Goal: Information Seeking & Learning: Learn about a topic

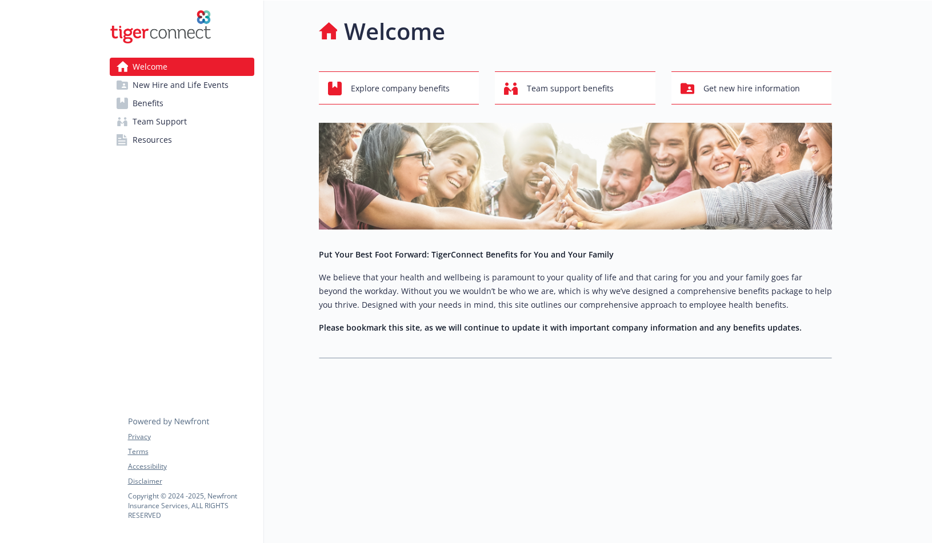
click at [182, 85] on span "New Hire and Life Events" at bounding box center [181, 85] width 96 height 18
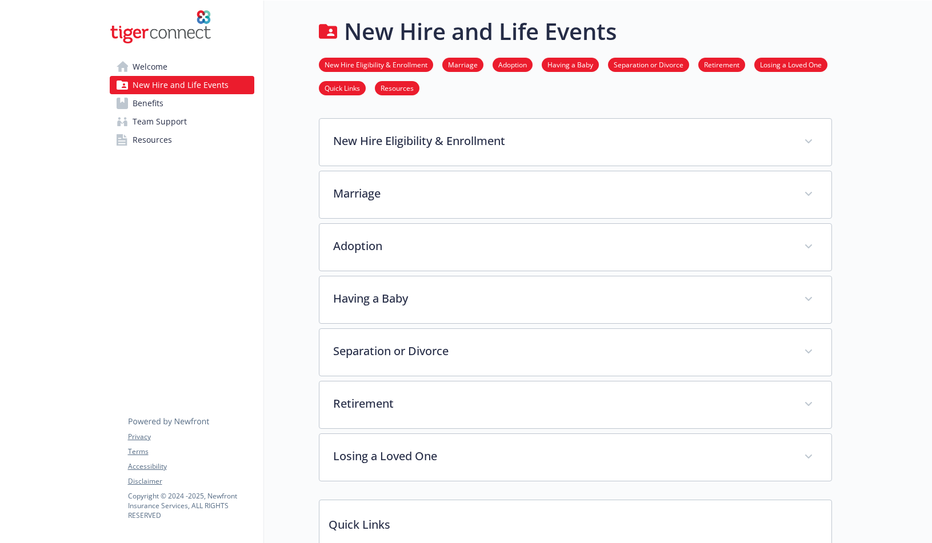
click at [169, 106] on link "Benefits" at bounding box center [182, 103] width 145 height 18
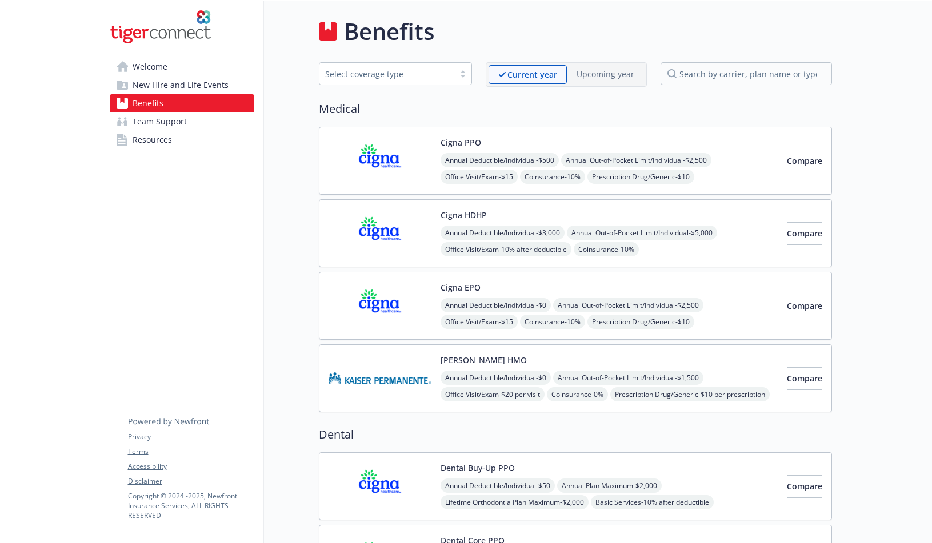
click at [177, 113] on span "Team Support" at bounding box center [160, 122] width 54 height 18
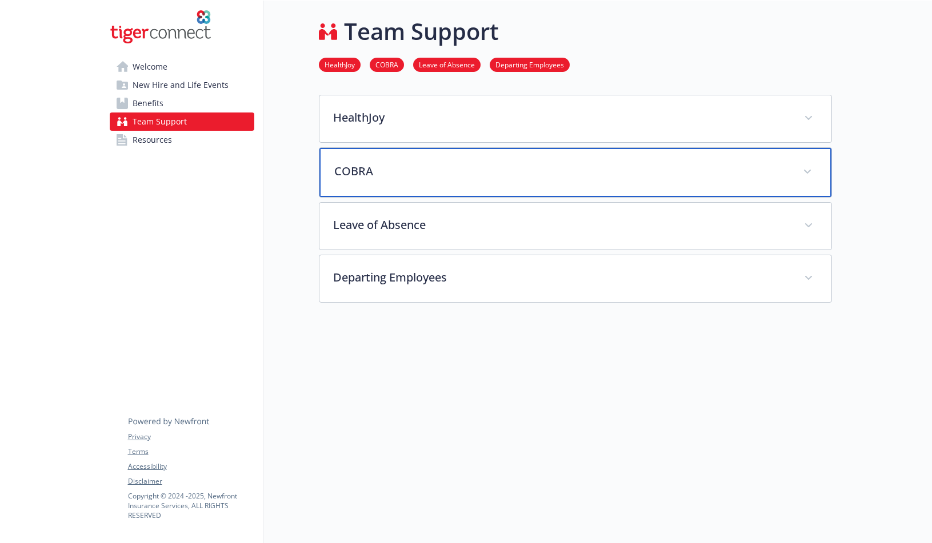
click at [440, 170] on p "COBRA" at bounding box center [561, 171] width 455 height 17
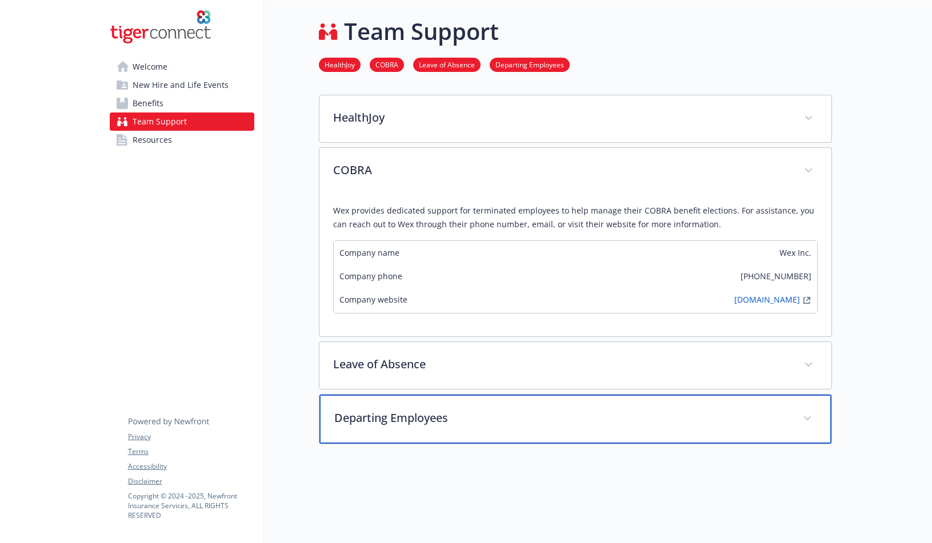
click at [418, 420] on p "Departing Employees" at bounding box center [561, 418] width 455 height 17
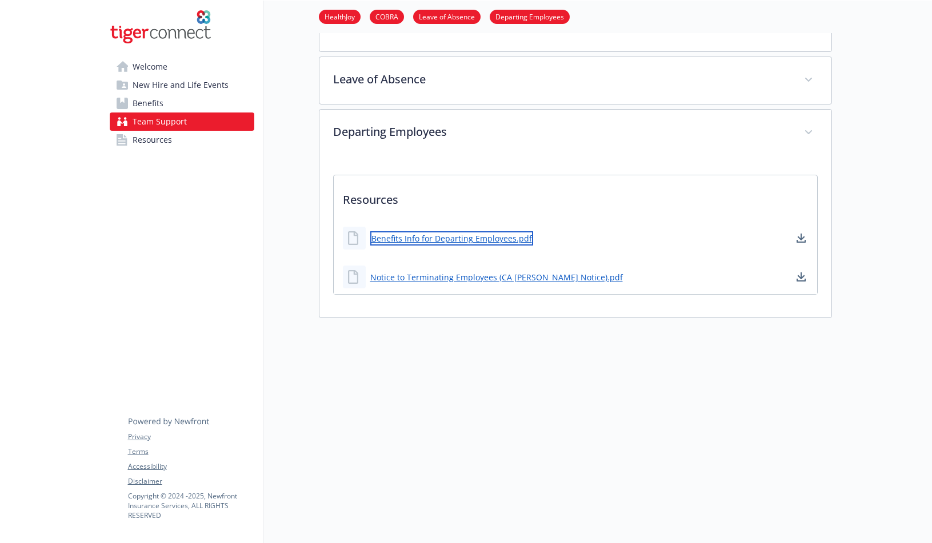
scroll to position [285, 0]
click at [419, 237] on link "Benefits Info for Departing Employees.pdf" at bounding box center [451, 238] width 163 height 14
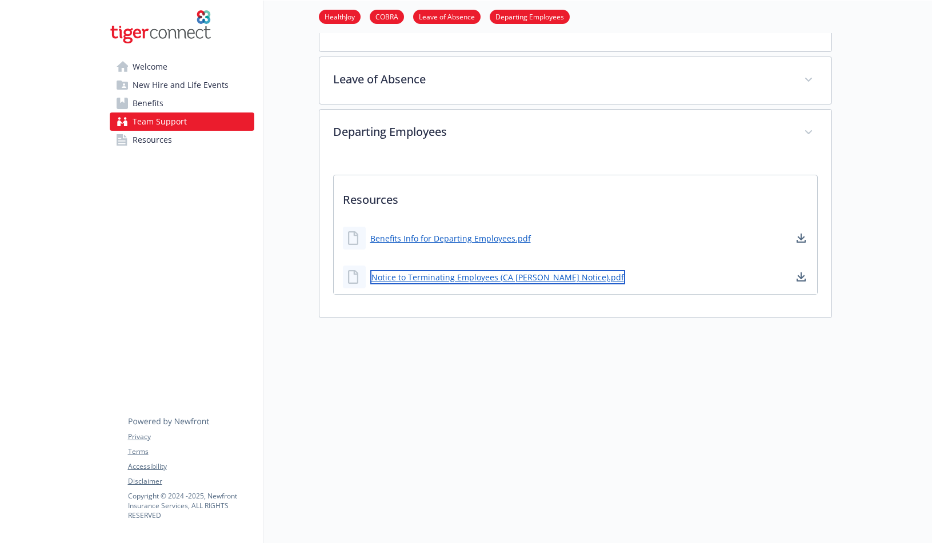
click at [454, 280] on link "Notice to Terminating Employees (CA [PERSON_NAME] Notice).pdf" at bounding box center [497, 277] width 255 height 14
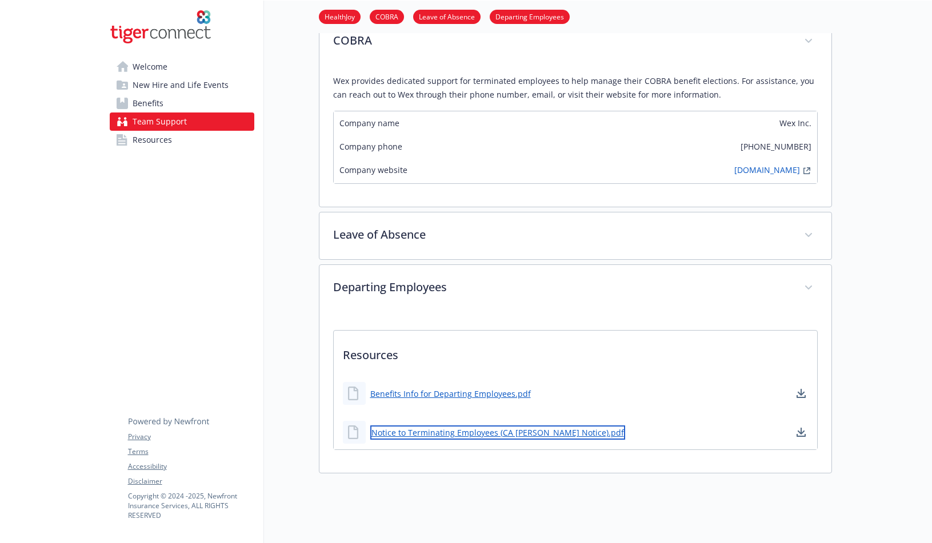
scroll to position [0, 0]
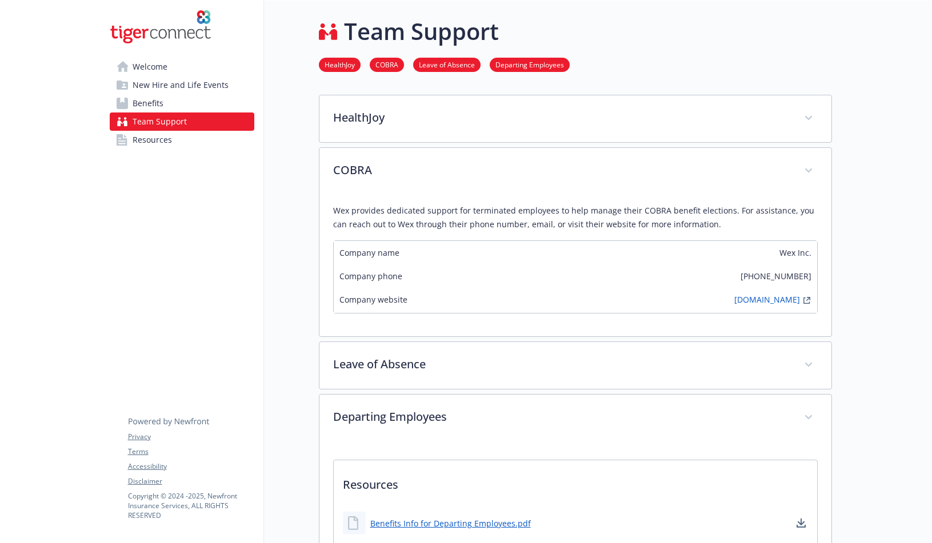
click at [157, 143] on span "Resources" at bounding box center [152, 140] width 39 height 18
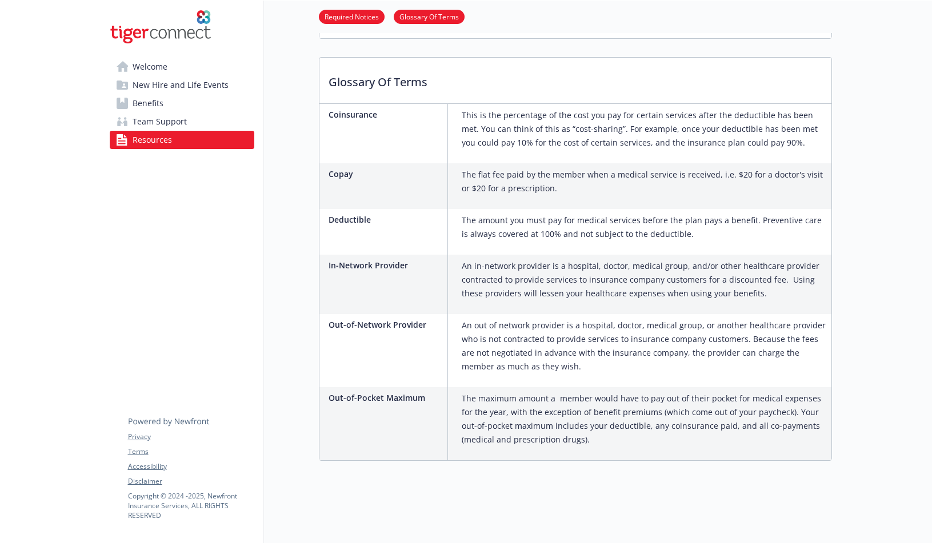
scroll to position [420, 0]
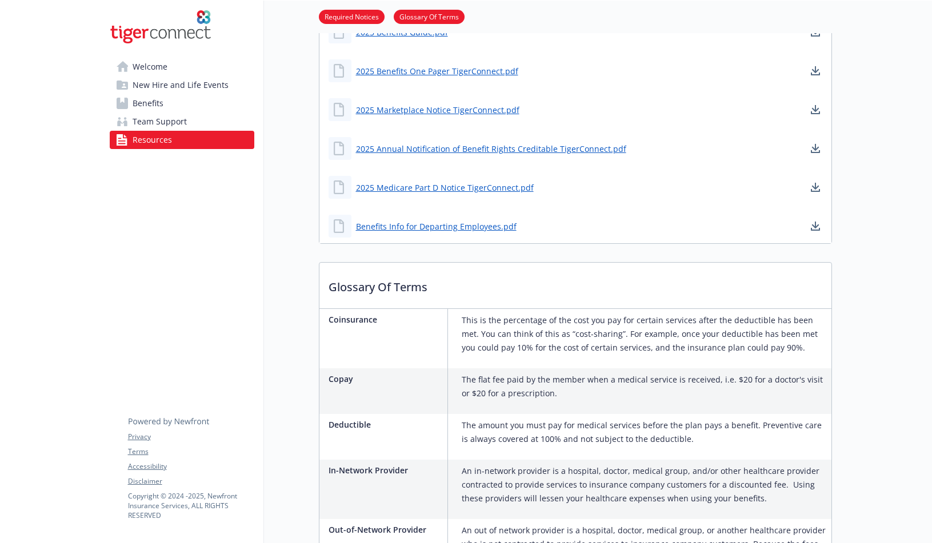
click at [171, 67] on link "Welcome" at bounding box center [182, 67] width 145 height 18
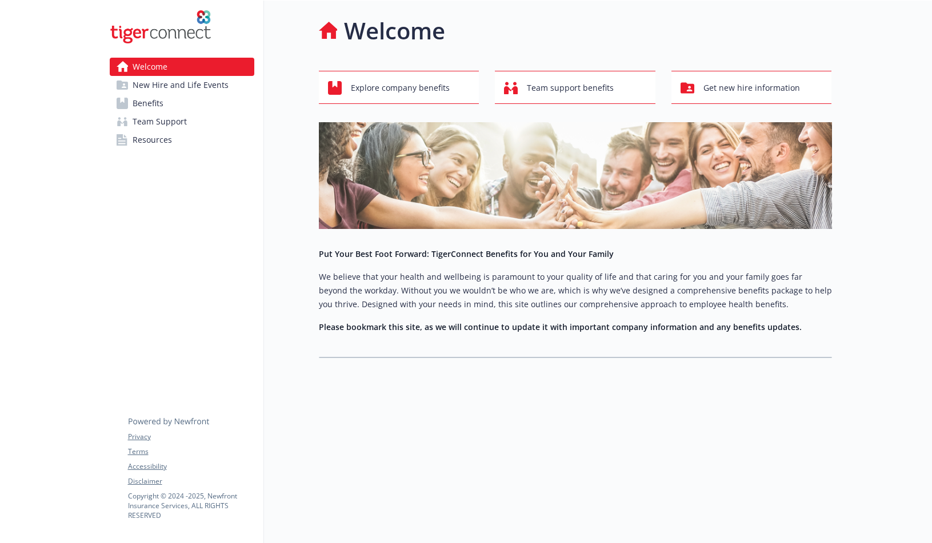
scroll to position [1, 0]
click at [438, 89] on span "Explore company benefits" at bounding box center [400, 88] width 99 height 22
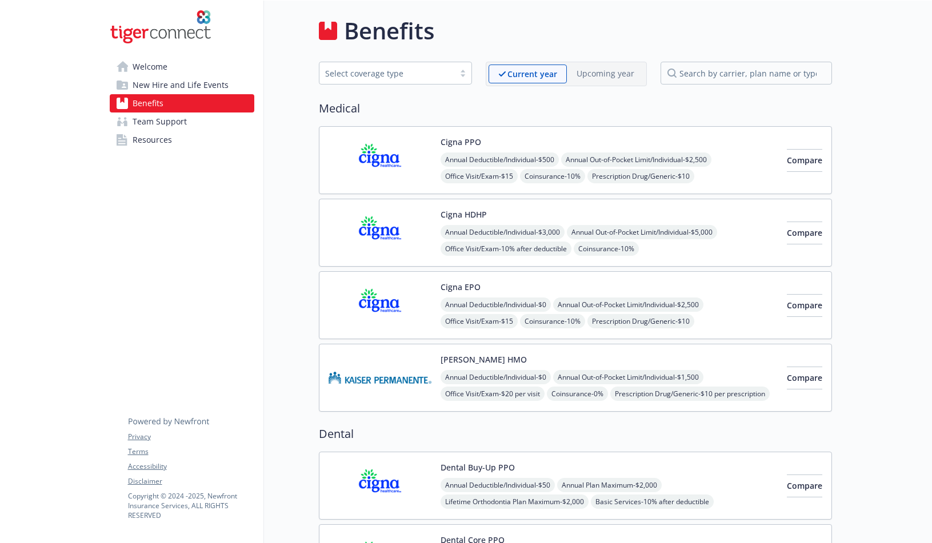
click at [454, 78] on div "Select coverage type" at bounding box center [386, 73] width 135 height 14
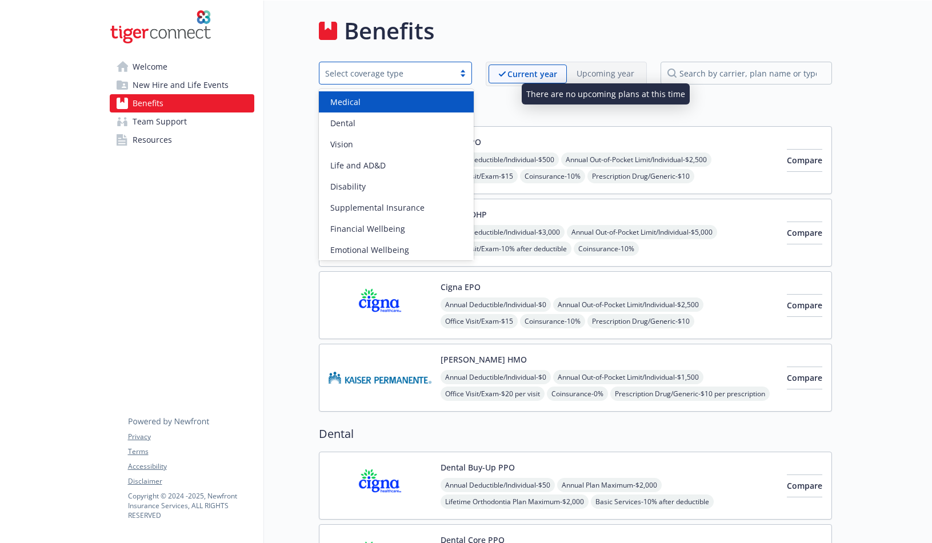
click at [596, 67] on div "Upcoming year" at bounding box center [605, 74] width 77 height 18
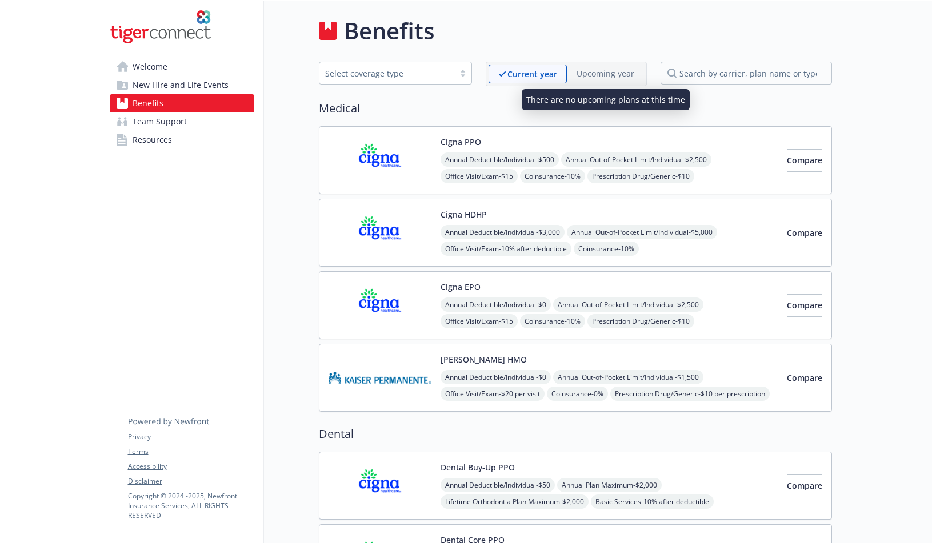
click at [597, 74] on p "Upcoming year" at bounding box center [605, 73] width 58 height 12
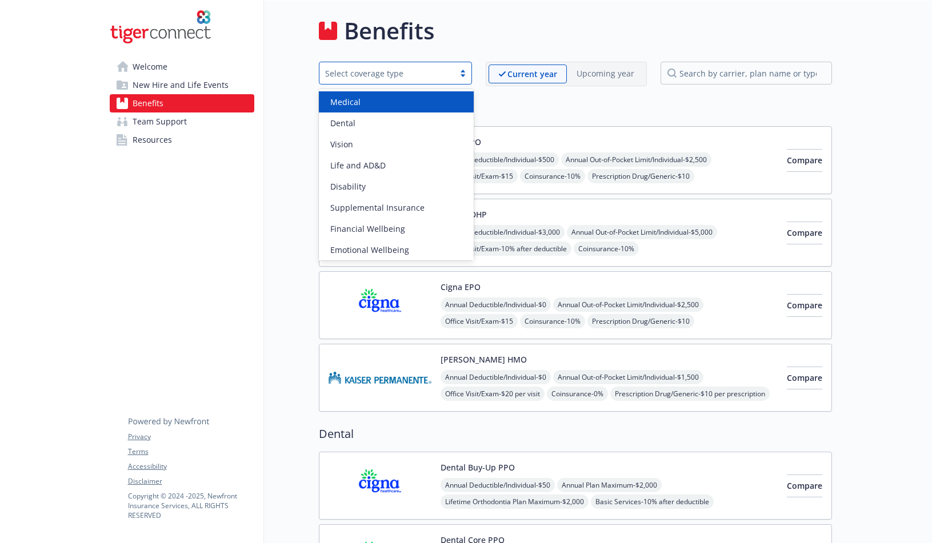
click at [442, 73] on div "Select coverage type" at bounding box center [386, 73] width 123 height 12
click at [550, 109] on h2 "Medical" at bounding box center [575, 108] width 513 height 17
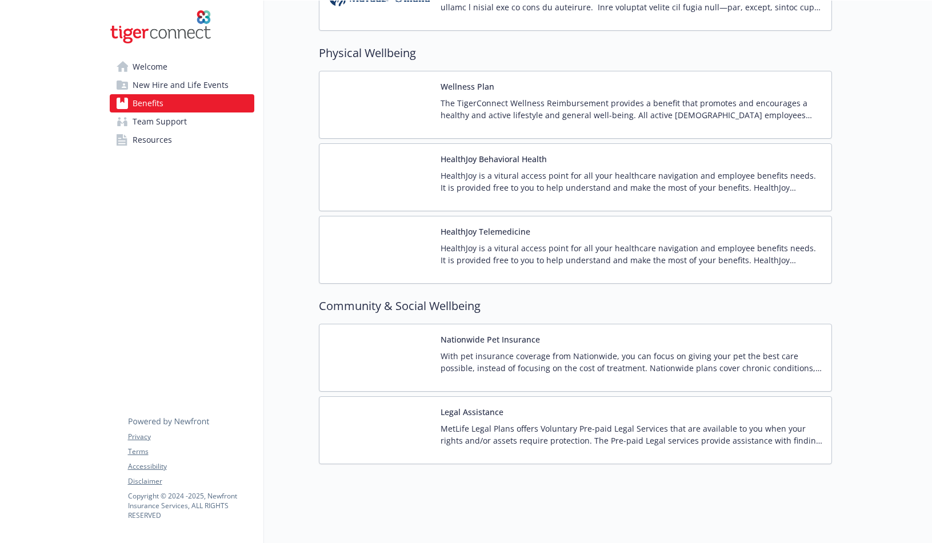
scroll to position [1794, 0]
